Goal: Transaction & Acquisition: Purchase product/service

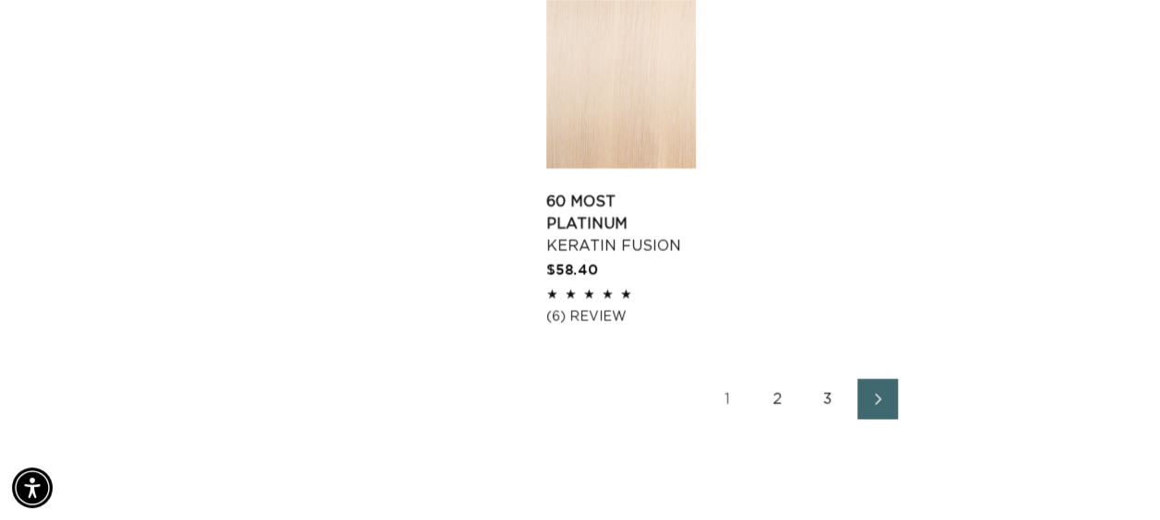
scroll to position [0, 2056]
click at [814, 379] on link "3" at bounding box center [827, 399] width 41 height 41
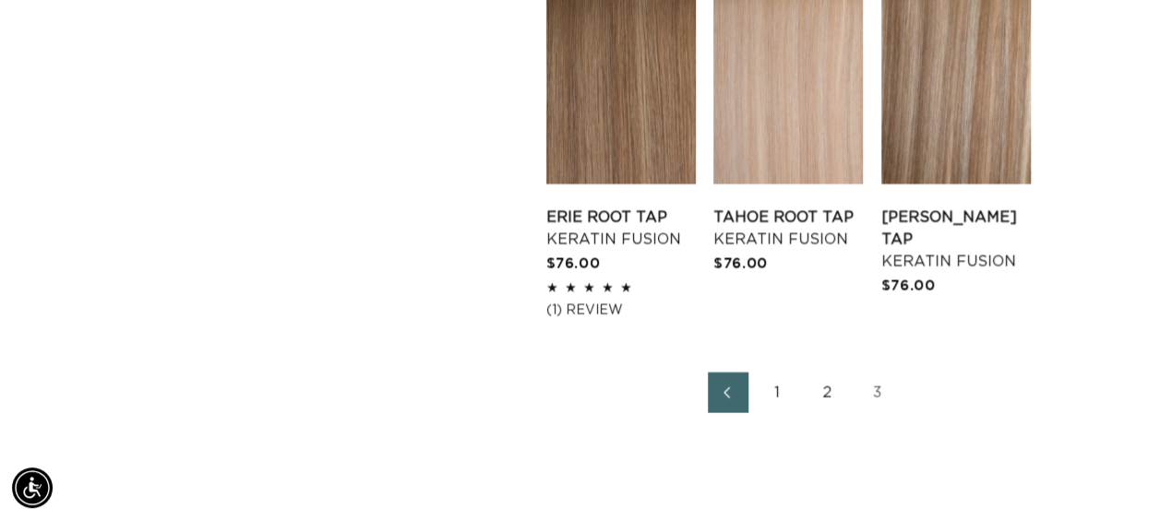
scroll to position [2307, 0]
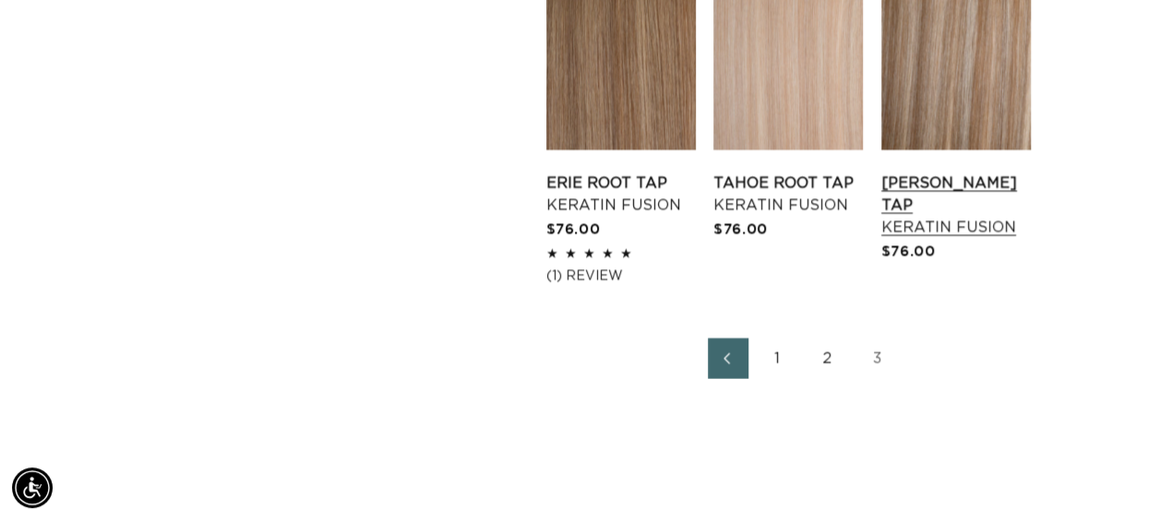
click at [919, 173] on link "Victoria Root Tap Keratin Fusion" at bounding box center [955, 206] width 149 height 66
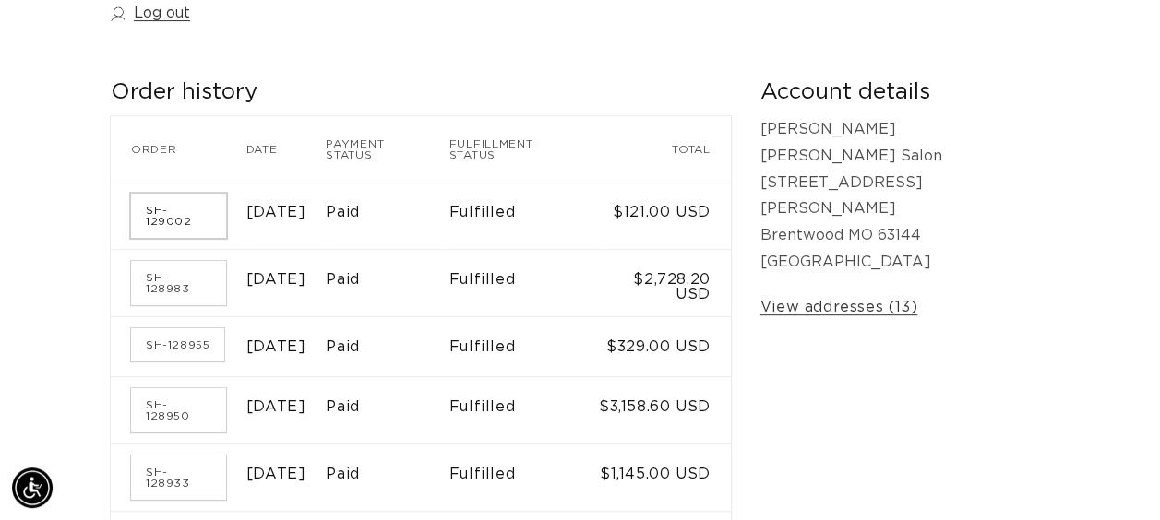
scroll to position [0, 1028]
click at [192, 207] on link "SH-129002" at bounding box center [178, 216] width 95 height 44
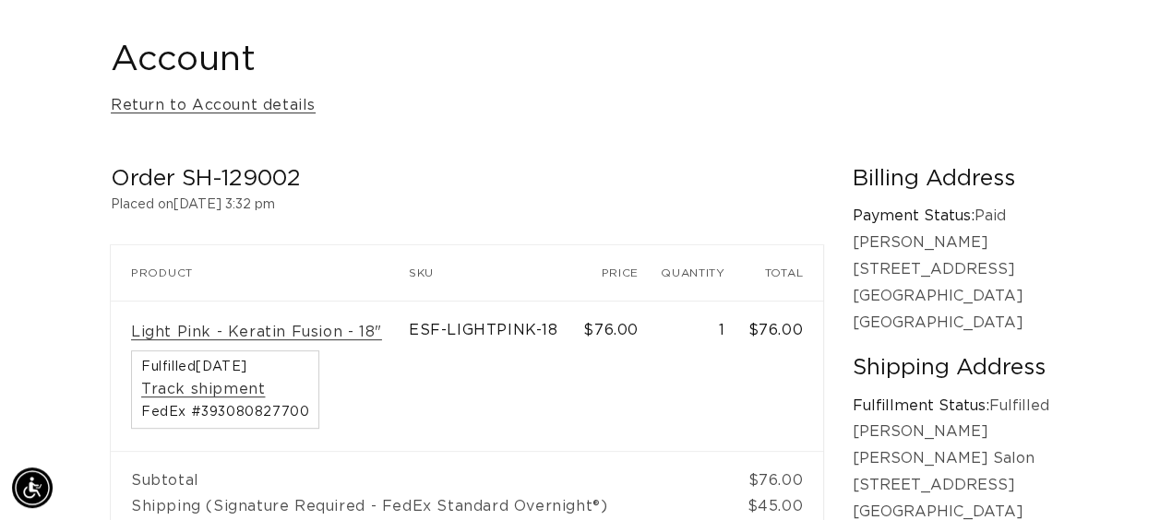
scroll to position [0, 1028]
click at [195, 105] on link "Return to Account details" at bounding box center [213, 105] width 205 height 27
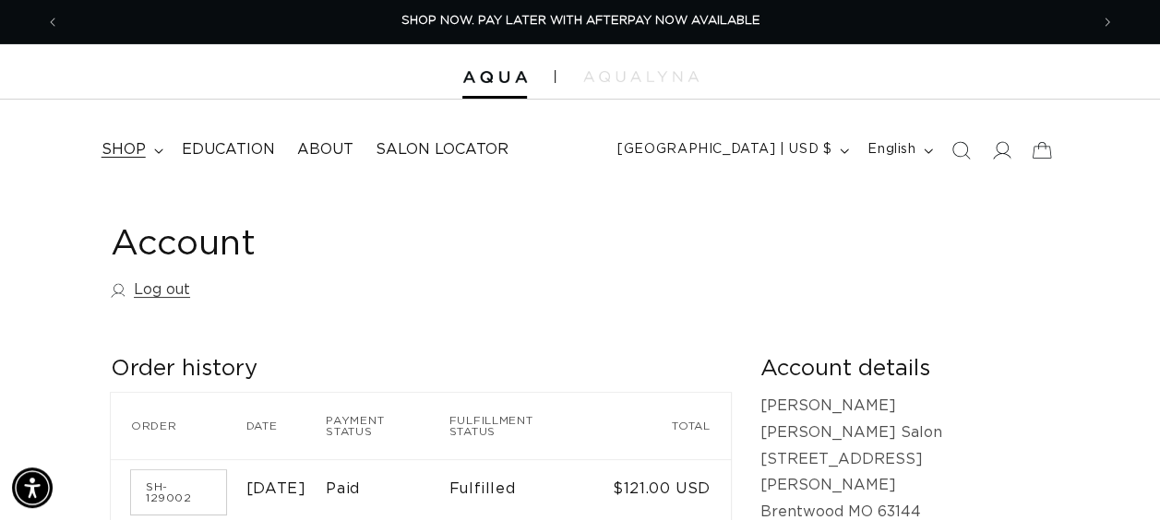
click at [141, 143] on span "shop" at bounding box center [123, 149] width 44 height 19
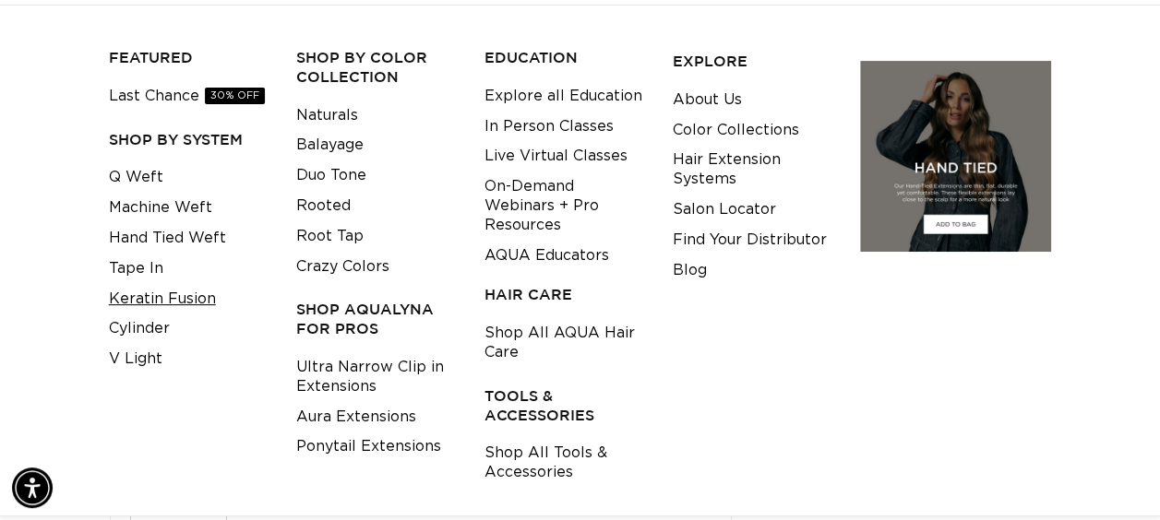
scroll to position [0, 2056]
click at [166, 307] on link "Keratin Fusion" at bounding box center [162, 299] width 107 height 30
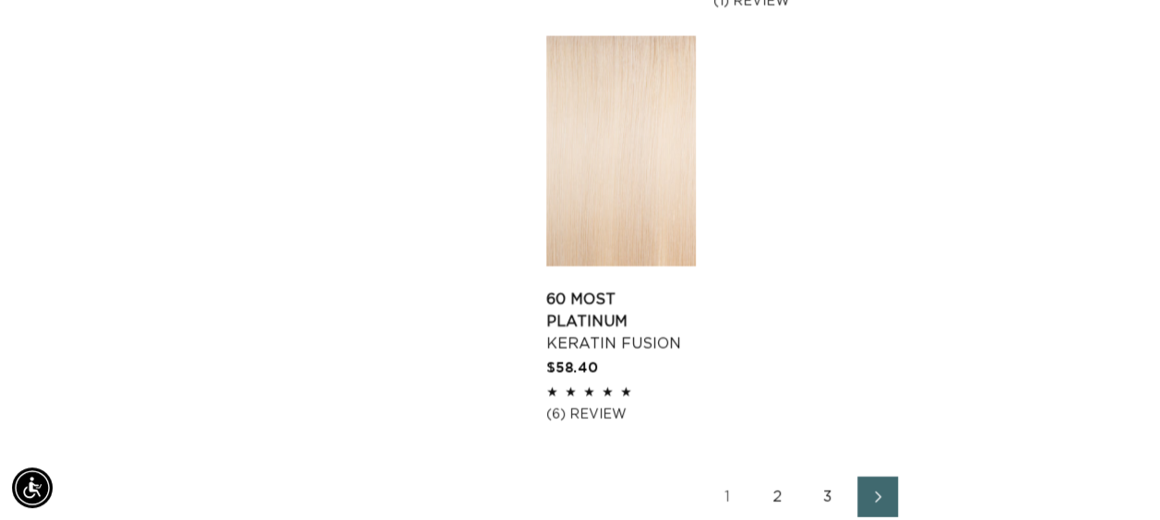
scroll to position [3045, 0]
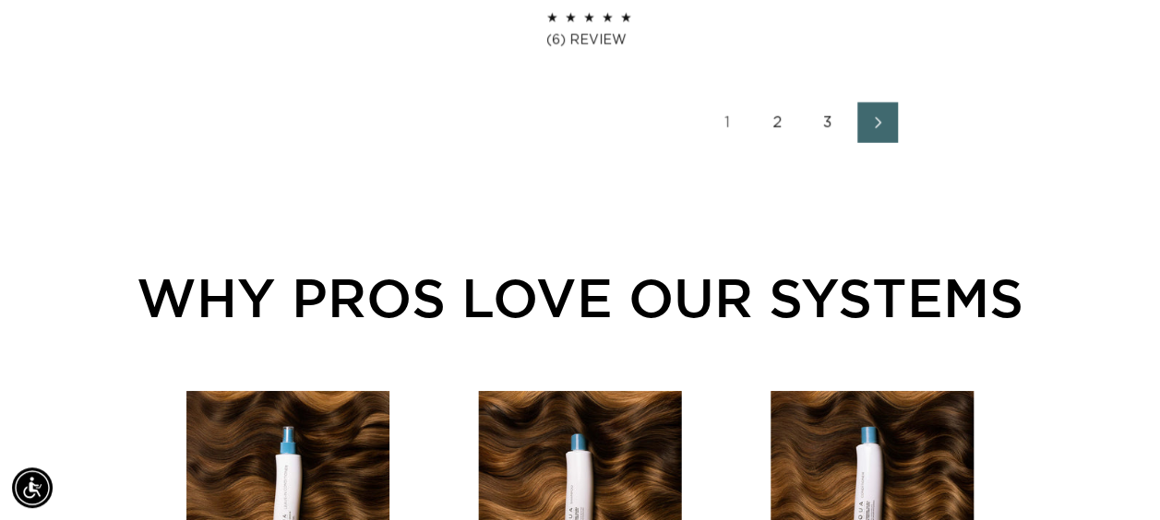
click at [781, 102] on link "2" at bounding box center [777, 122] width 41 height 41
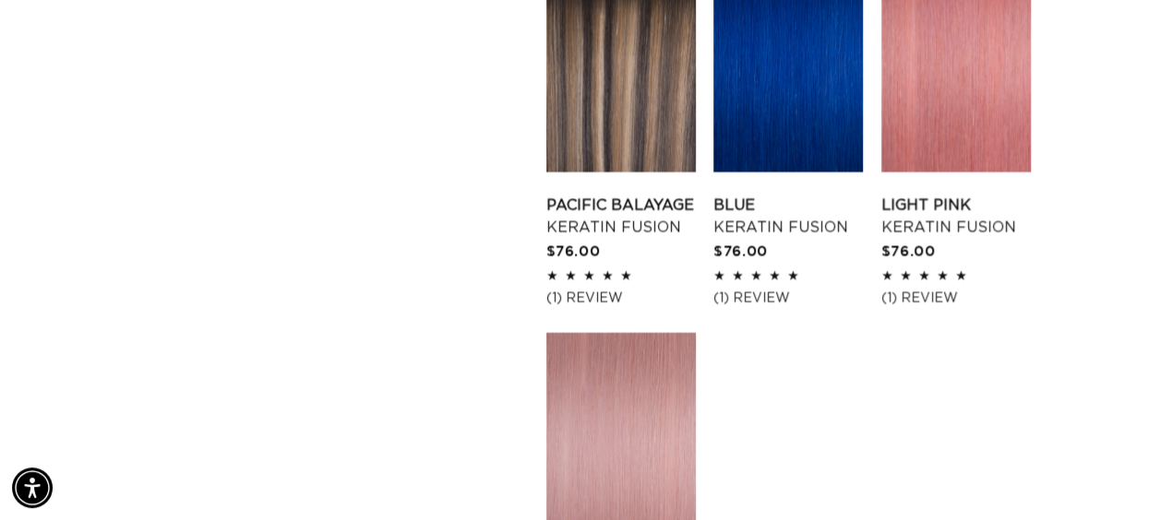
scroll to position [0, 1028]
click at [964, 195] on link "Light Pink Keratin Fusion" at bounding box center [955, 217] width 149 height 44
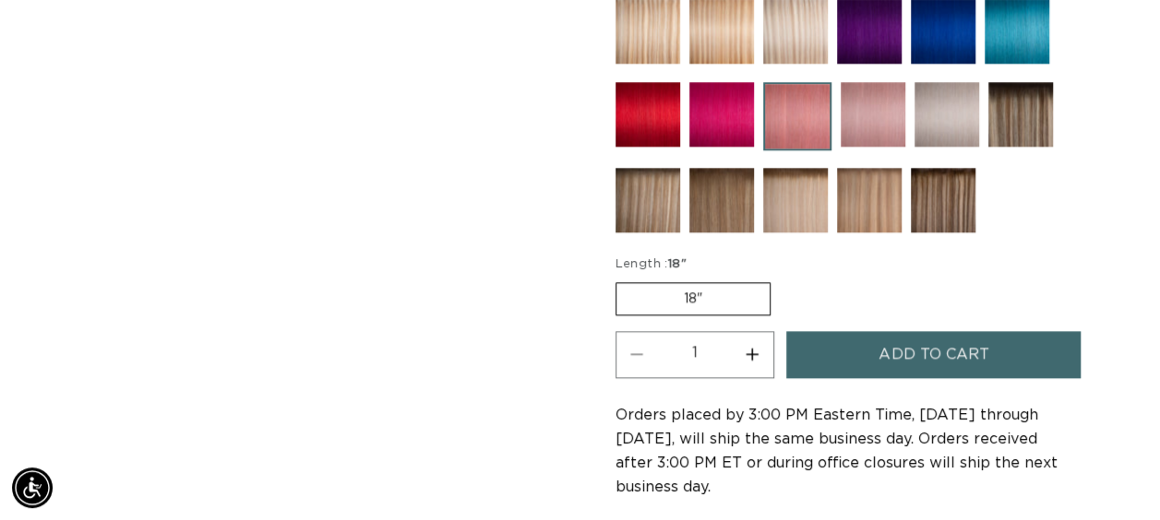
scroll to position [1107, 0]
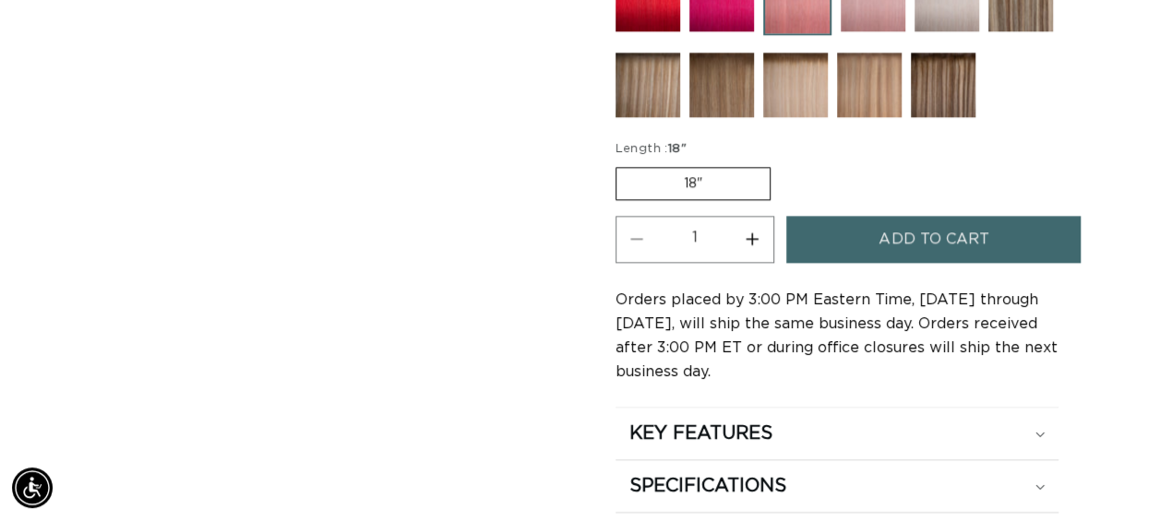
click at [756, 229] on button "Increase quantity for Light Pink - Keratin Fusion" at bounding box center [753, 239] width 42 height 47
click at [755, 230] on button "Increase quantity for Light Pink - Keratin Fusion" at bounding box center [753, 239] width 42 height 47
click at [749, 230] on button "Increase quantity for Light Pink - Keratin Fusion" at bounding box center [753, 239] width 42 height 47
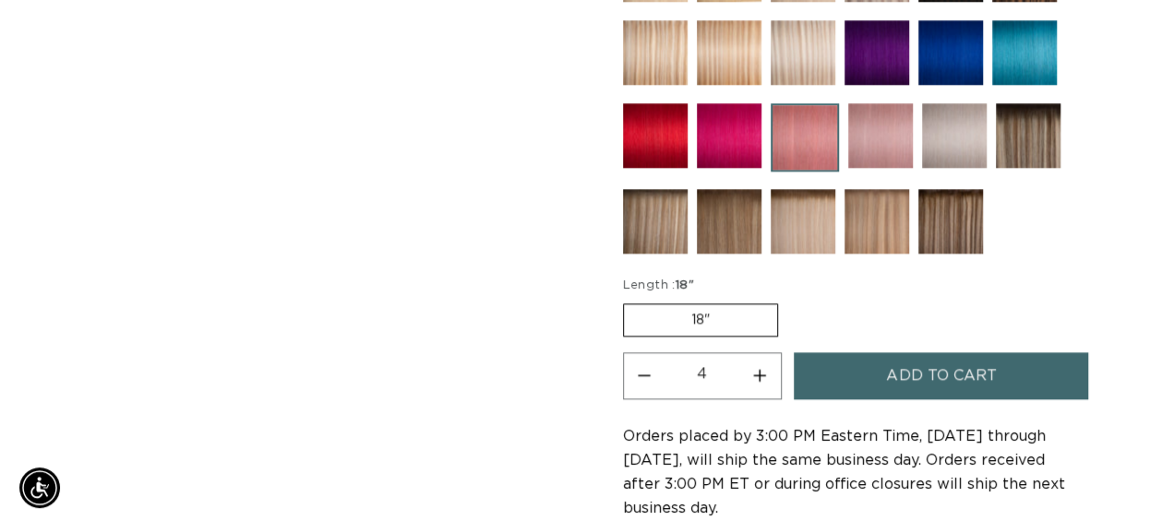
scroll to position [1107, 0]
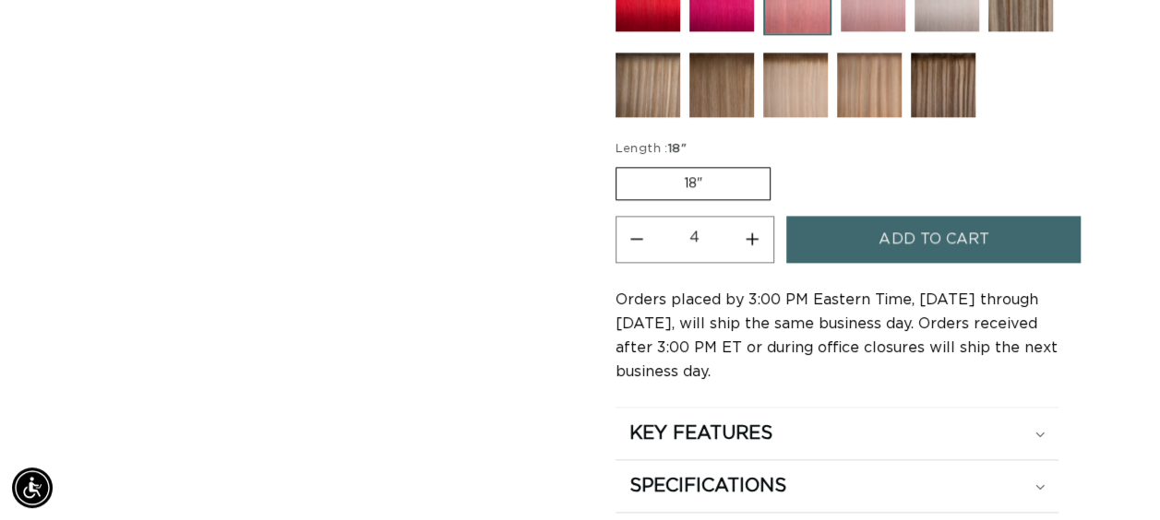
click at [960, 227] on span "Add to cart" at bounding box center [933, 239] width 110 height 47
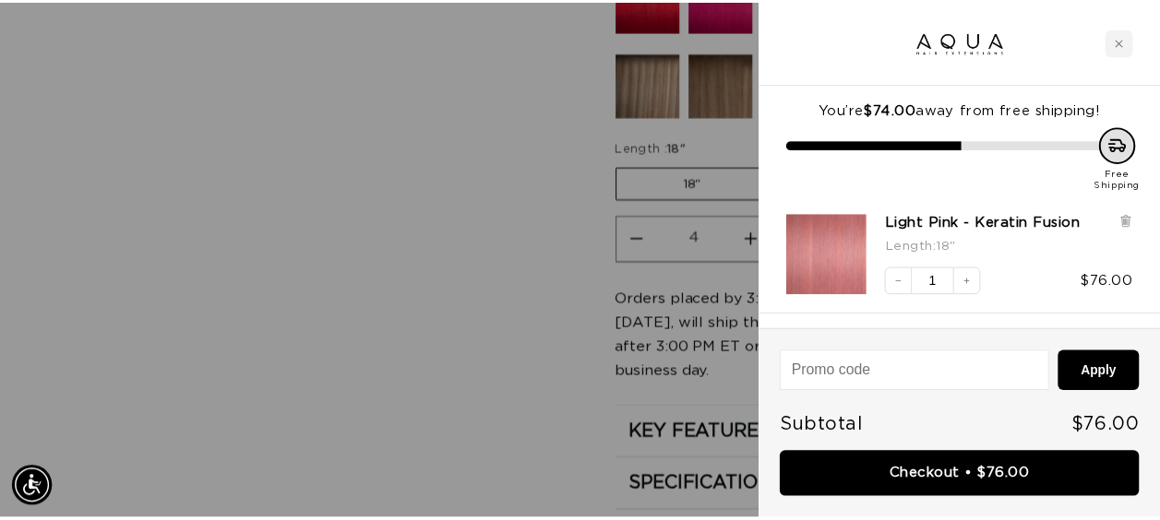
scroll to position [0, 2085]
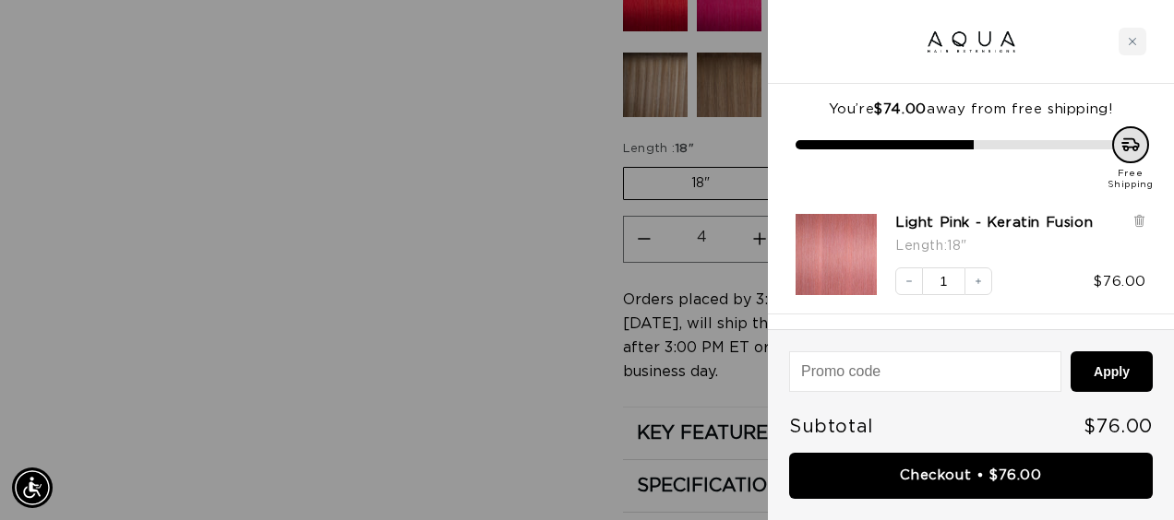
click at [494, 251] on div at bounding box center [587, 260] width 1174 height 520
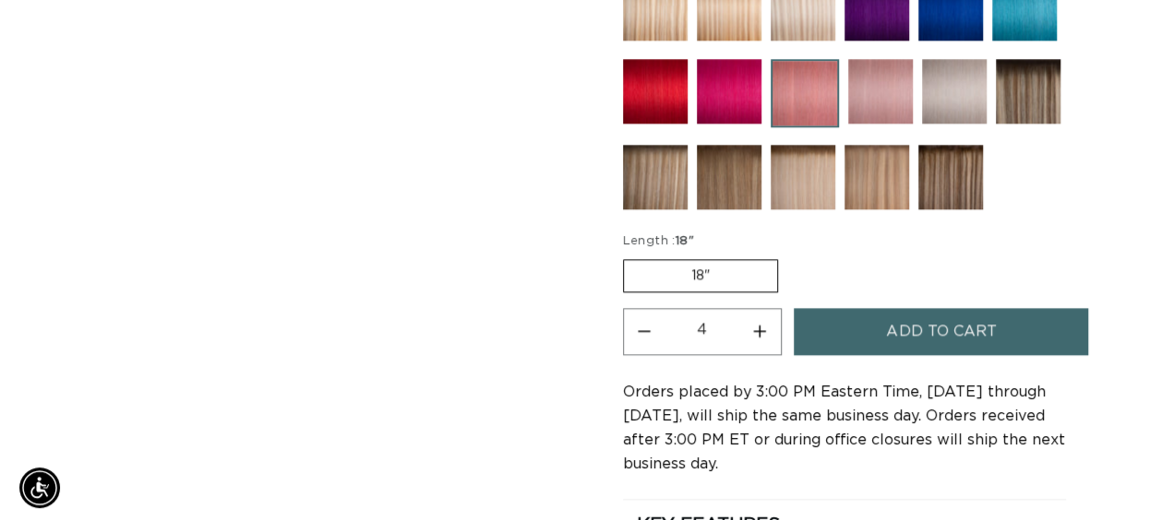
scroll to position [0, 1028]
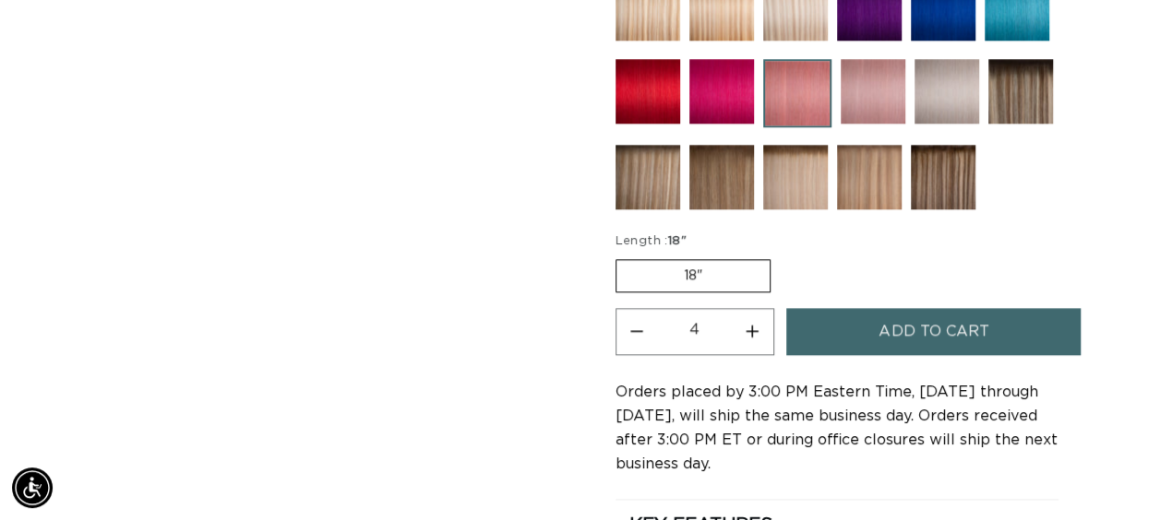
click at [626, 328] on button "Decrease quantity for Light Pink - Keratin Fusion" at bounding box center [637, 331] width 42 height 47
type input "3"
click at [858, 324] on button "Add to cart" at bounding box center [933, 331] width 294 height 47
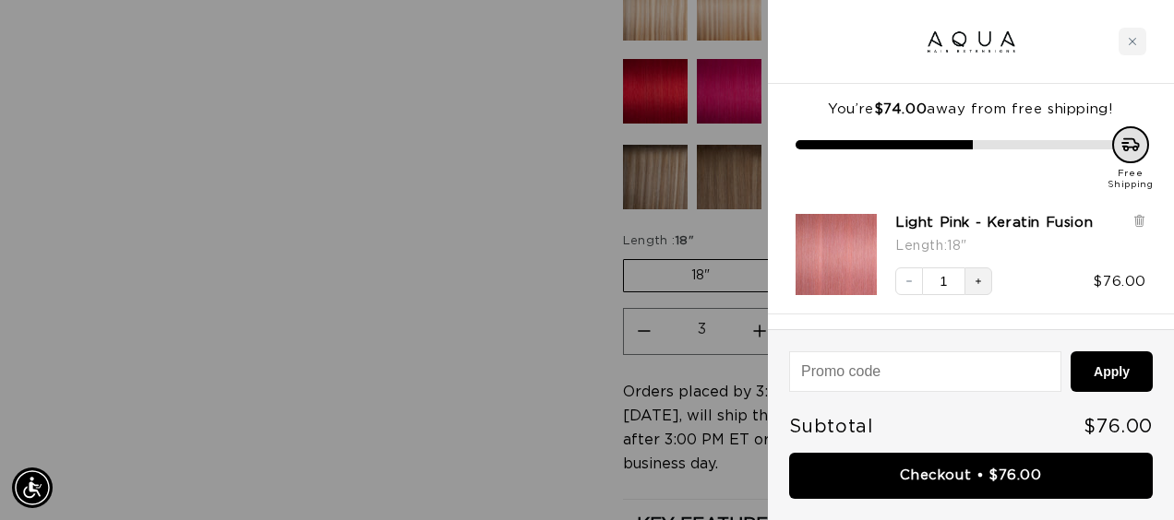
scroll to position [0, 1043]
click at [982, 286] on icon "Increase quantity" at bounding box center [977, 281] width 11 height 11
click at [971, 37] on img at bounding box center [971, 42] width 95 height 28
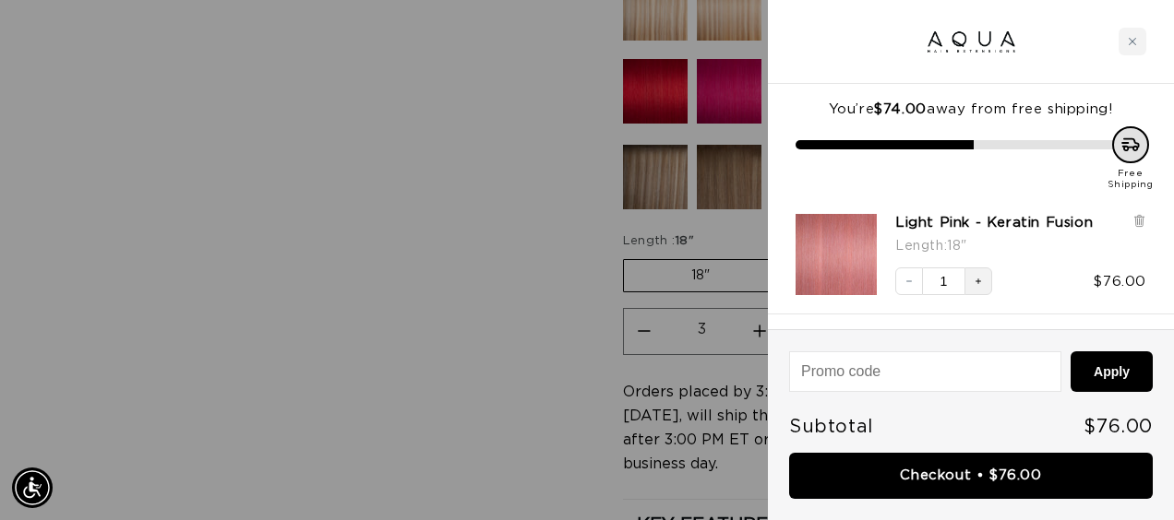
click at [956, 41] on img at bounding box center [971, 42] width 95 height 28
click at [985, 18] on div at bounding box center [971, 42] width 406 height 84
click at [993, 38] on img at bounding box center [971, 42] width 95 height 28
click at [993, 39] on img at bounding box center [971, 42] width 95 height 28
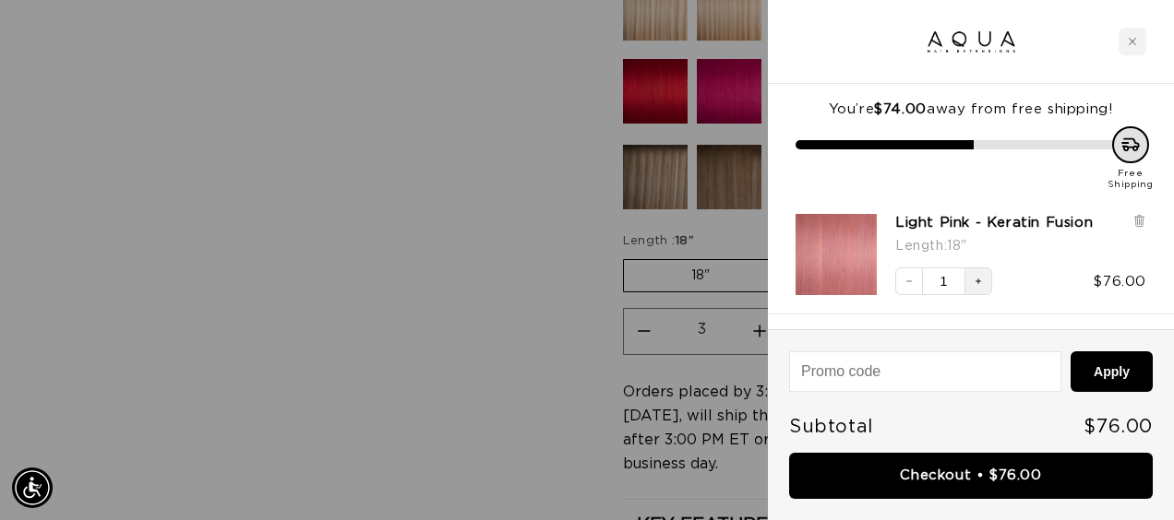
click at [196, 144] on div at bounding box center [587, 260] width 1174 height 520
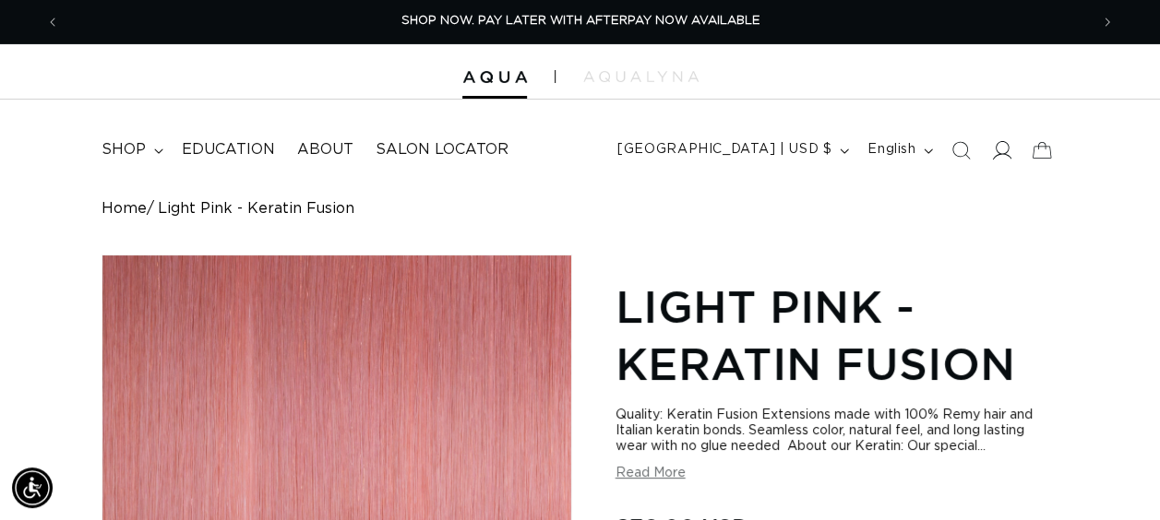
click at [1004, 153] on icon at bounding box center [1002, 150] width 19 height 18
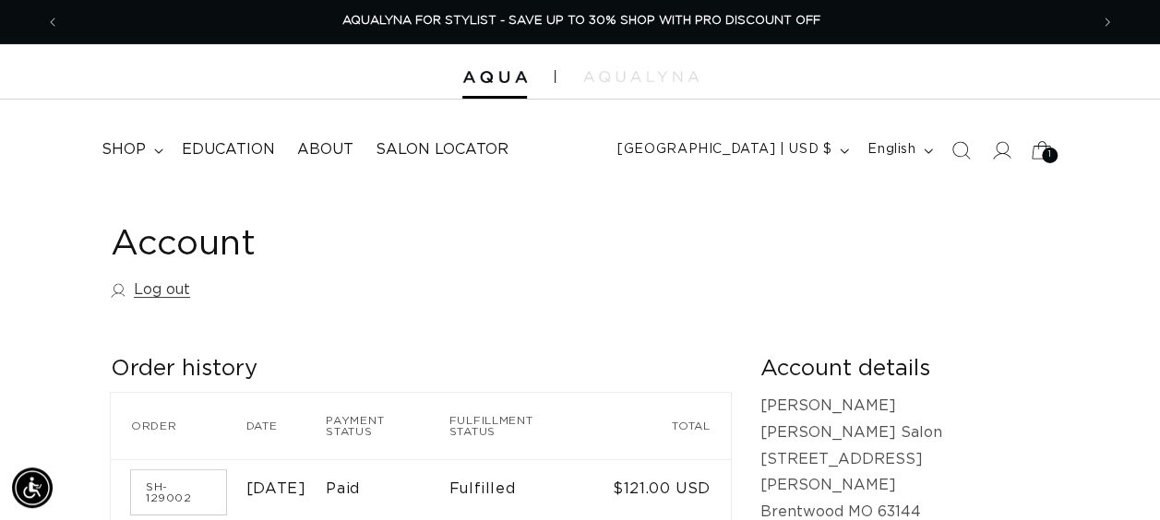
click at [1044, 153] on div "1 1" at bounding box center [1050, 156] width 16 height 16
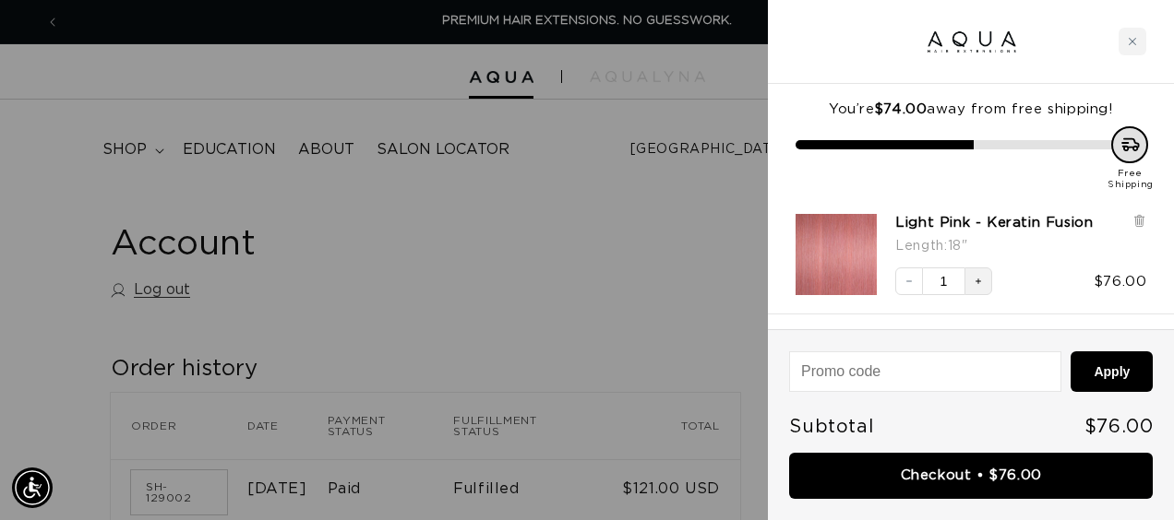
click at [983, 278] on button "Increase quantity" at bounding box center [978, 282] width 28 height 28
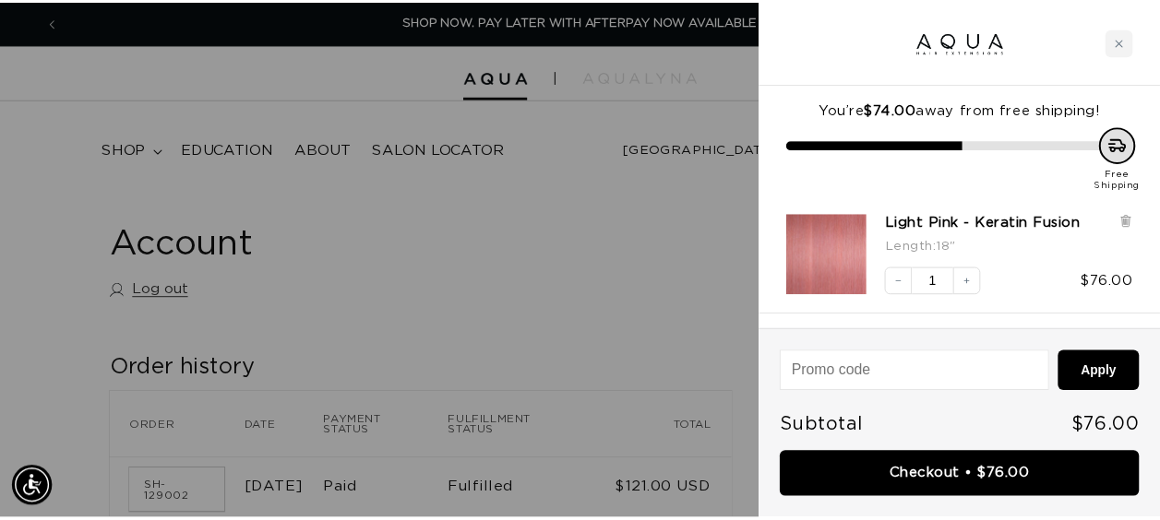
scroll to position [0, 2085]
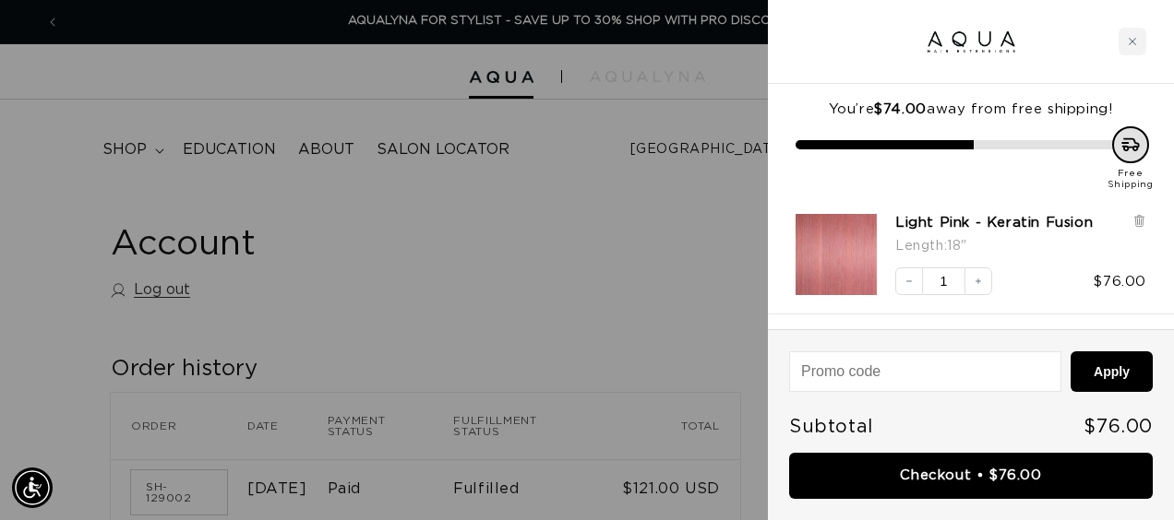
click at [548, 197] on div at bounding box center [587, 260] width 1174 height 520
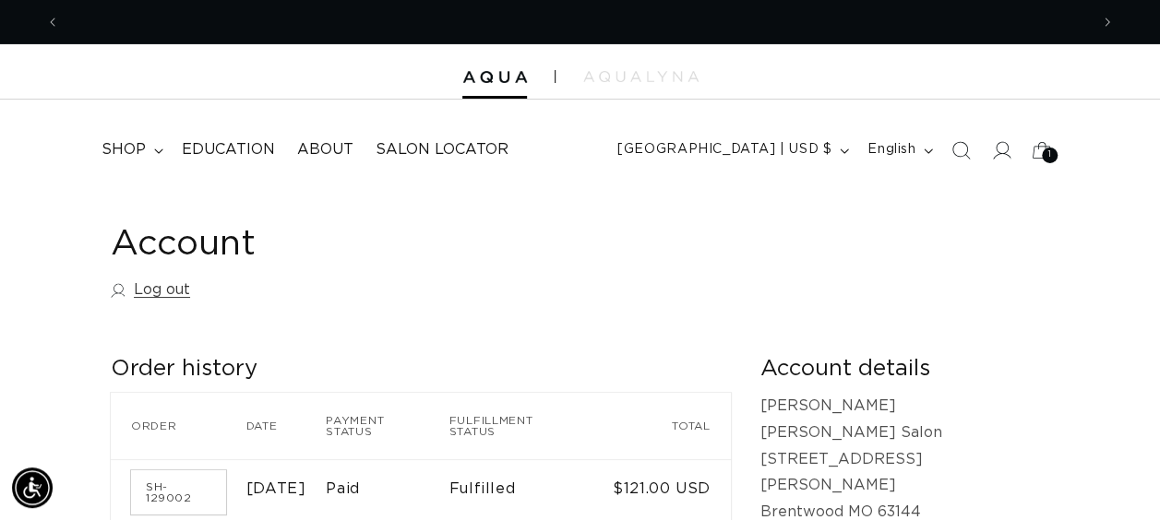
scroll to position [0, 0]
click at [190, 472] on link "SH-129002" at bounding box center [178, 493] width 95 height 44
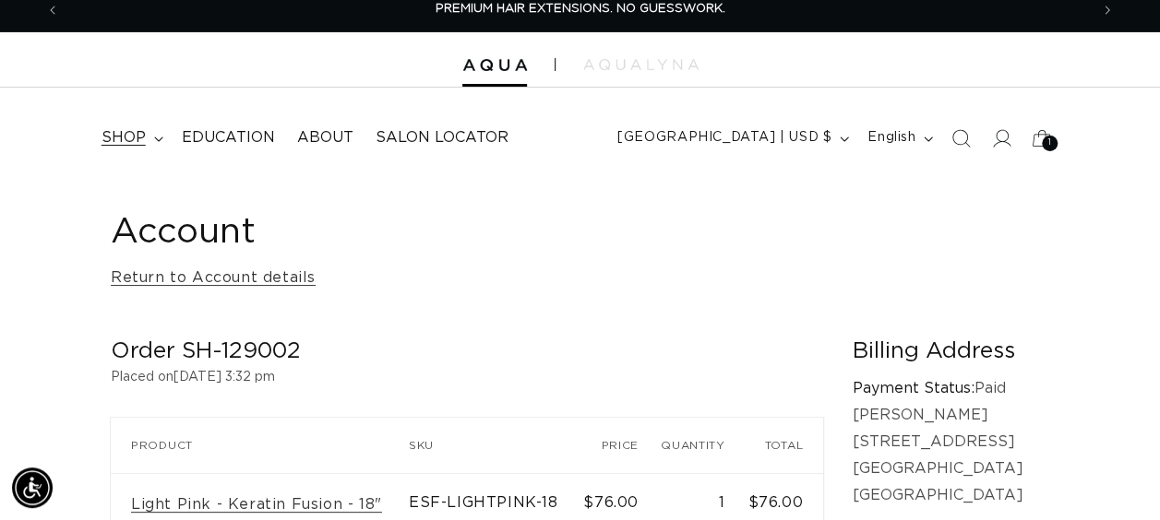
click at [123, 156] on summary "shop" at bounding box center [130, 138] width 80 height 42
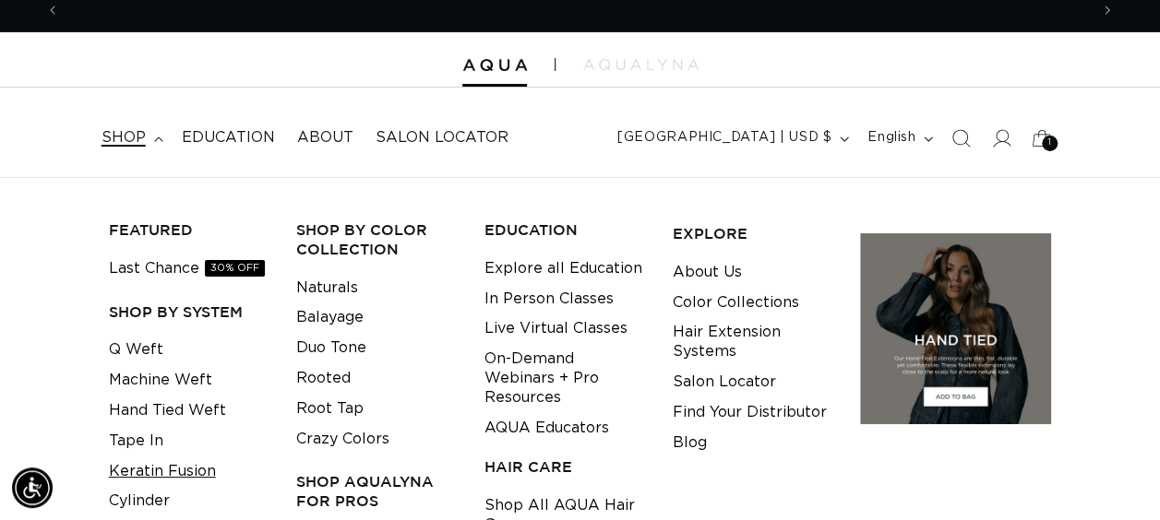
click at [138, 478] on link "Keratin Fusion" at bounding box center [162, 472] width 107 height 30
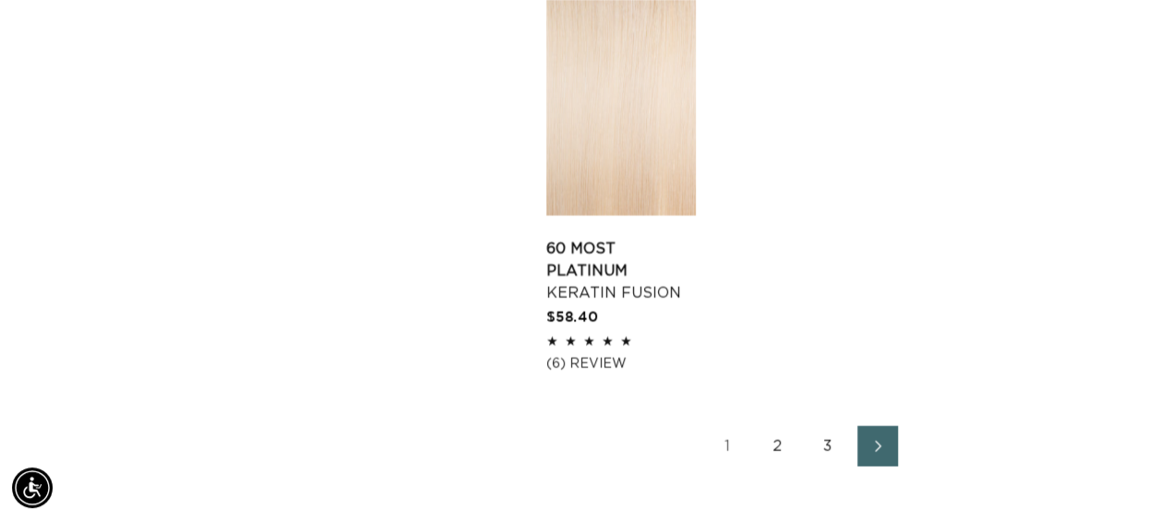
scroll to position [0, 1028]
click at [765, 426] on link "2" at bounding box center [777, 446] width 41 height 41
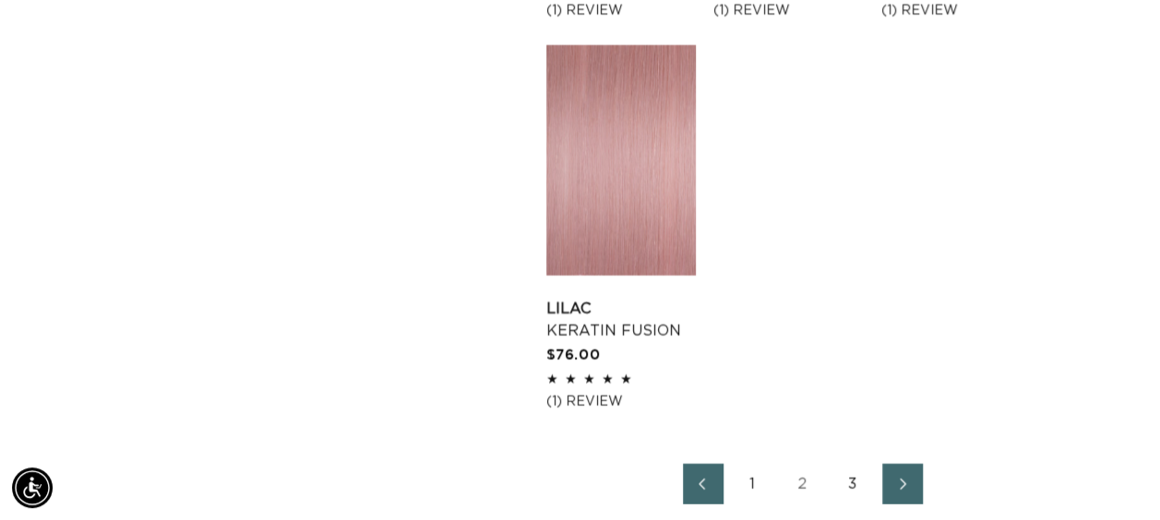
scroll to position [2596, 0]
click at [850, 487] on link "3" at bounding box center [852, 482] width 41 height 41
